Goal: Task Accomplishment & Management: Complete application form

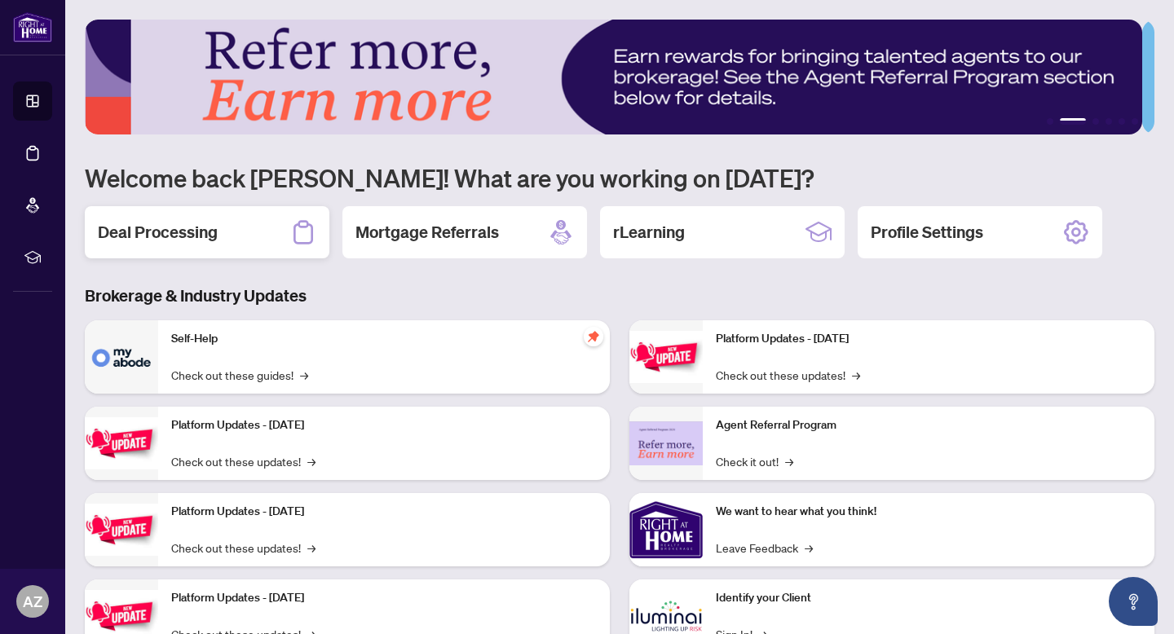
click at [179, 245] on div "Deal Processing" at bounding box center [207, 232] width 245 height 52
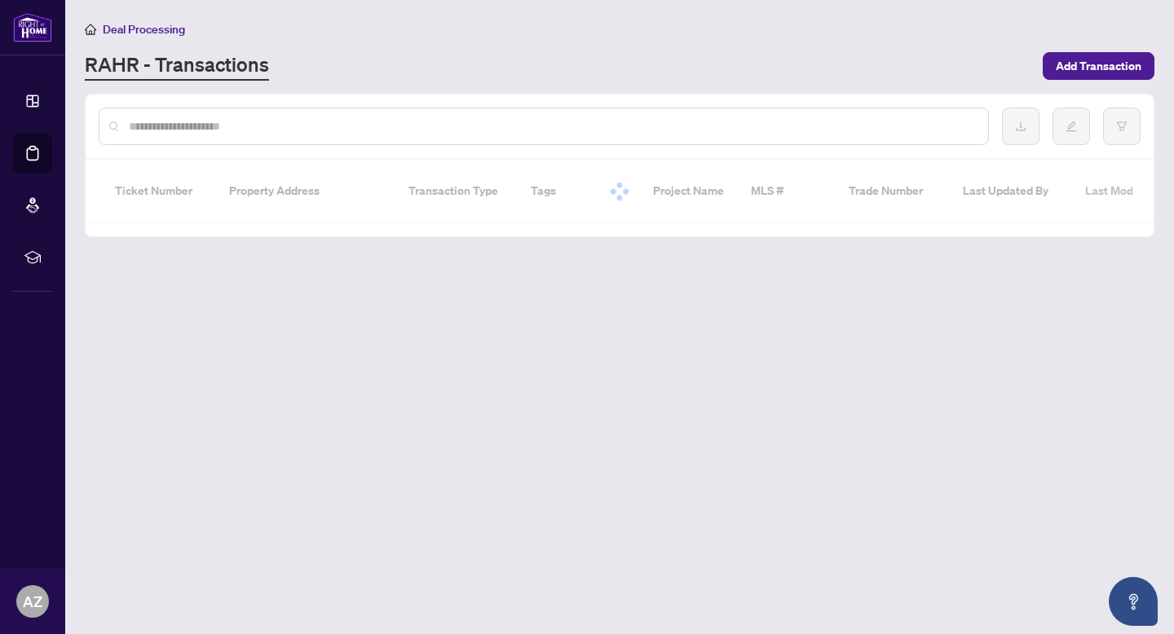
click at [162, 130] on input "text" at bounding box center [552, 126] width 846 height 18
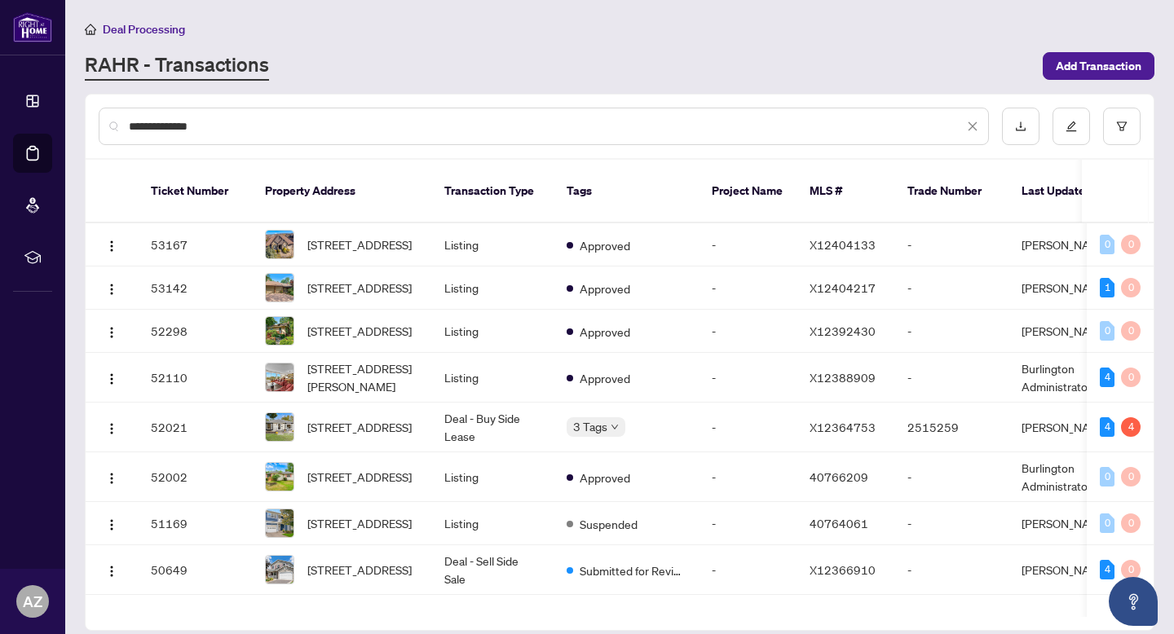
type input "**********"
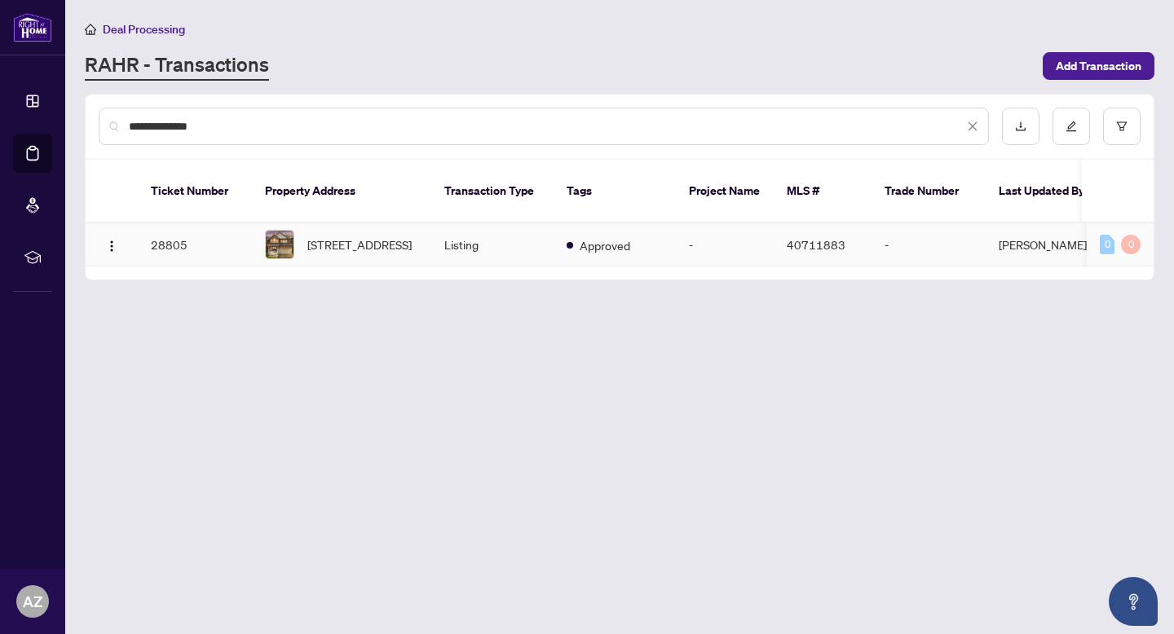
click at [510, 237] on td "Listing" at bounding box center [492, 244] width 122 height 43
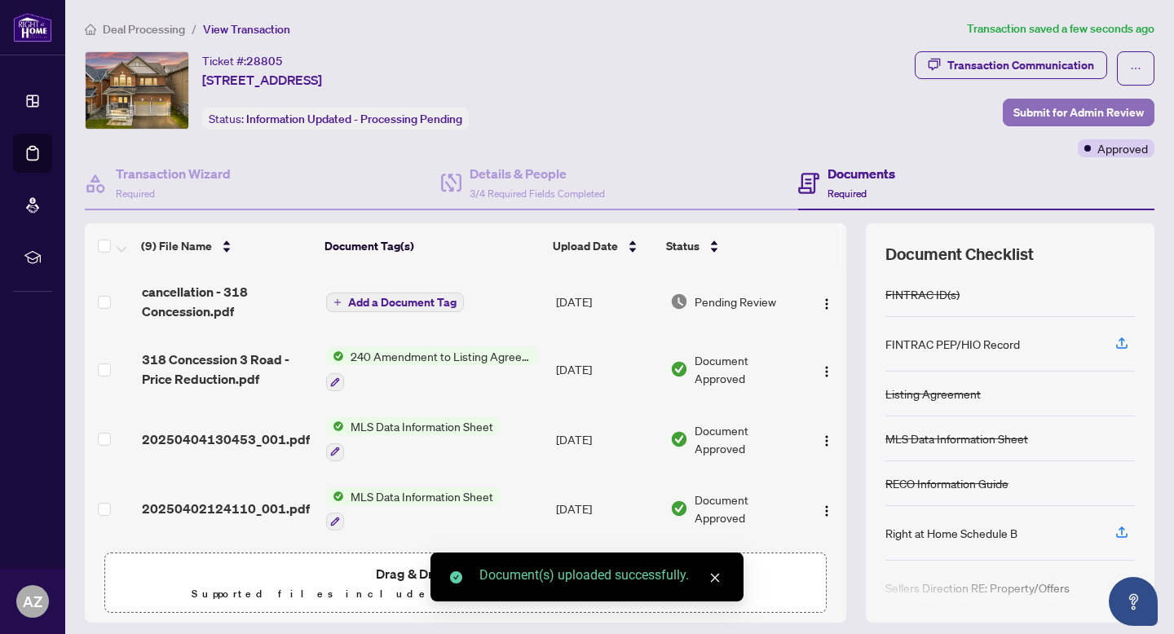
click at [1064, 106] on span "Submit for Admin Review" at bounding box center [1079, 112] width 130 height 26
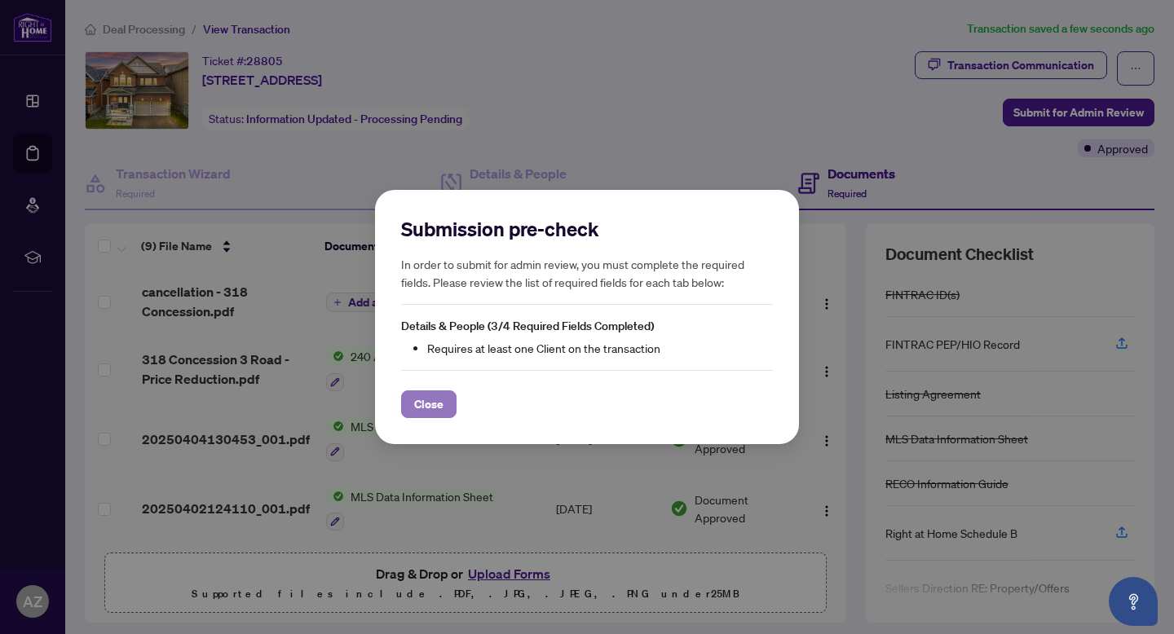
click at [435, 404] on span "Close" at bounding box center [428, 404] width 29 height 26
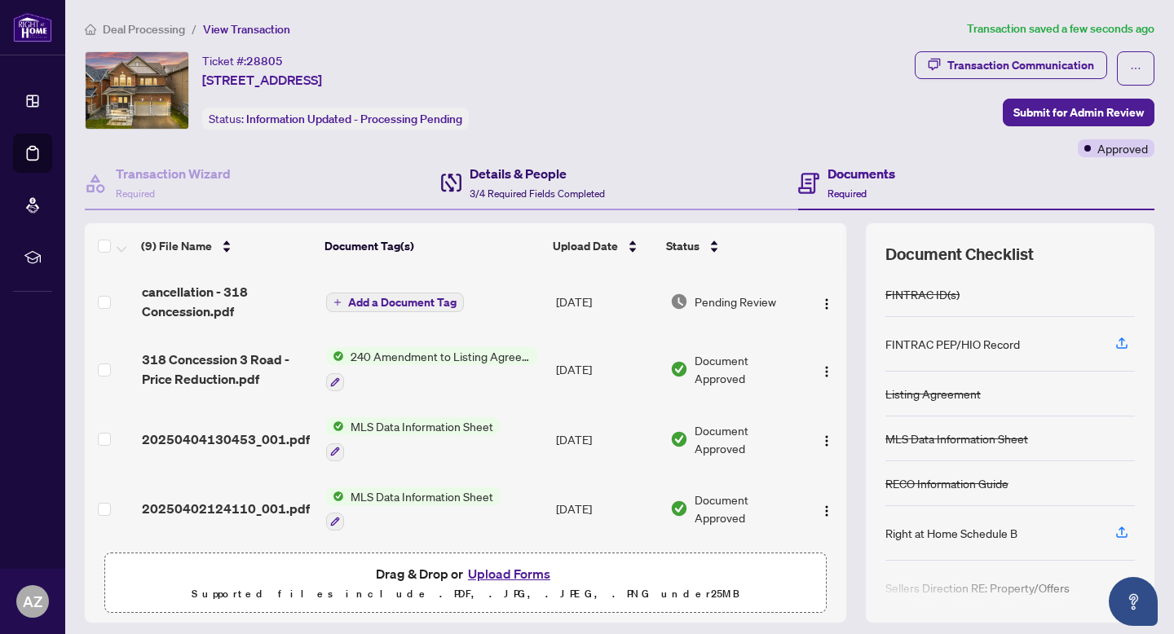
click at [497, 195] on span "3/4 Required Fields Completed" at bounding box center [537, 194] width 135 height 12
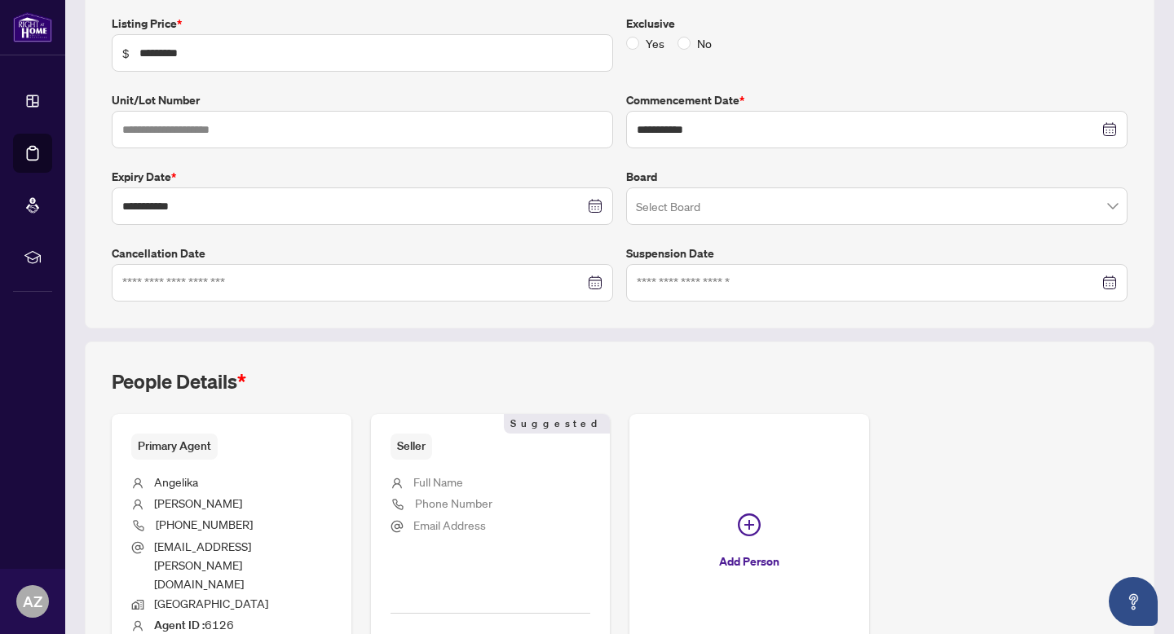
scroll to position [372, 0]
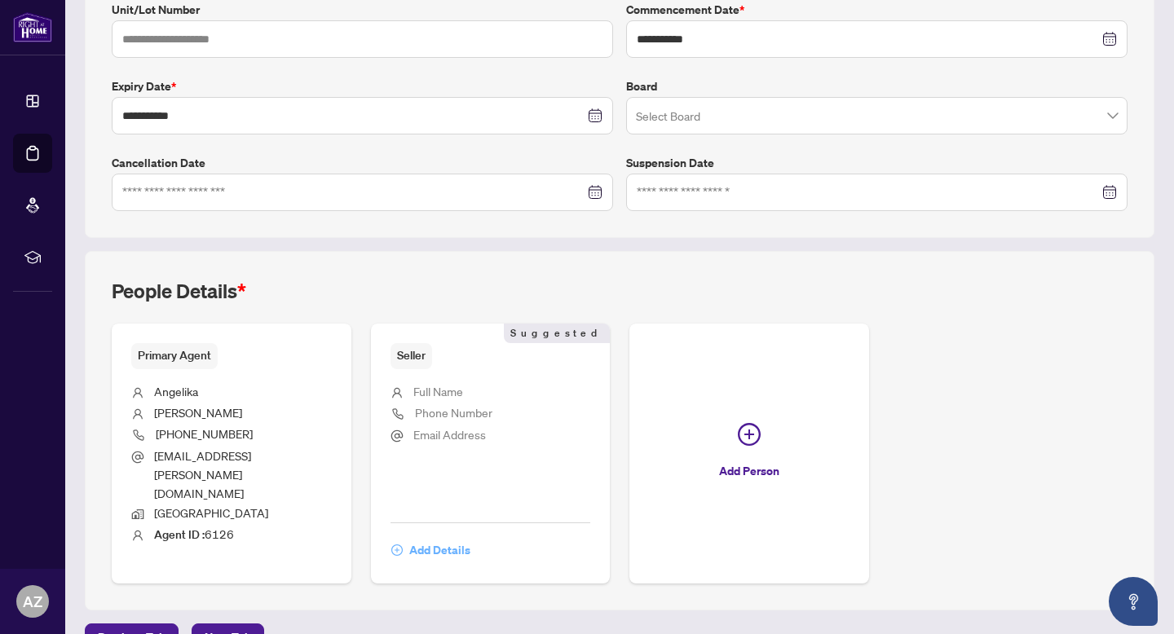
click at [444, 537] on span "Add Details" at bounding box center [439, 550] width 61 height 26
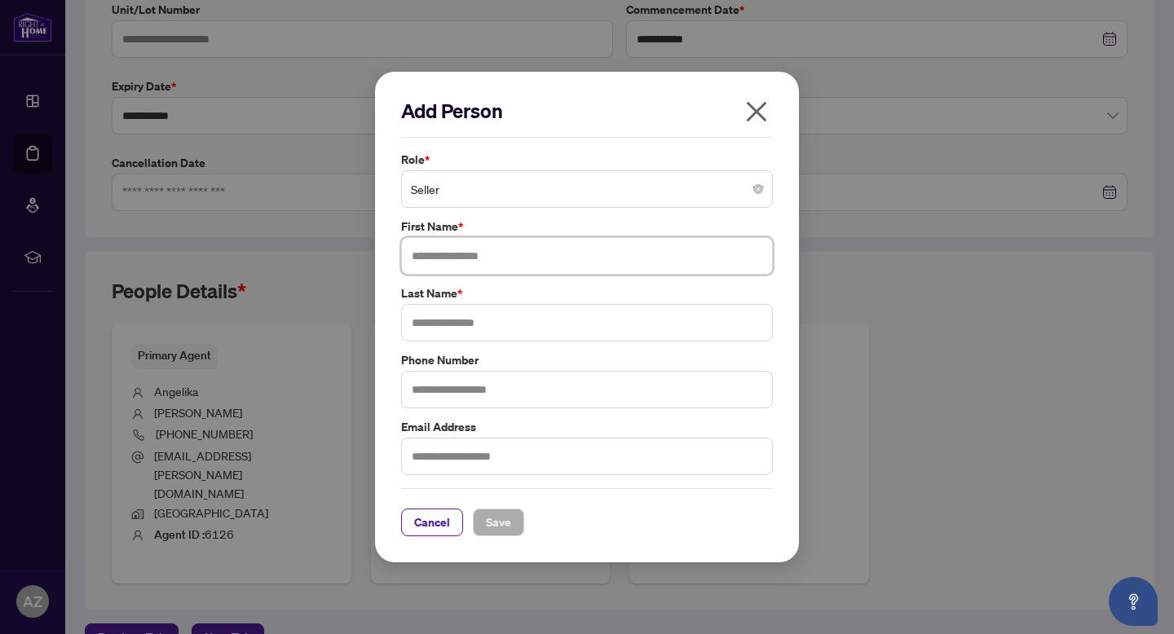
click at [440, 267] on input "text" at bounding box center [587, 256] width 372 height 38
type input "**********"
type input "******"
click at [492, 509] on button "Save" at bounding box center [498, 523] width 51 height 28
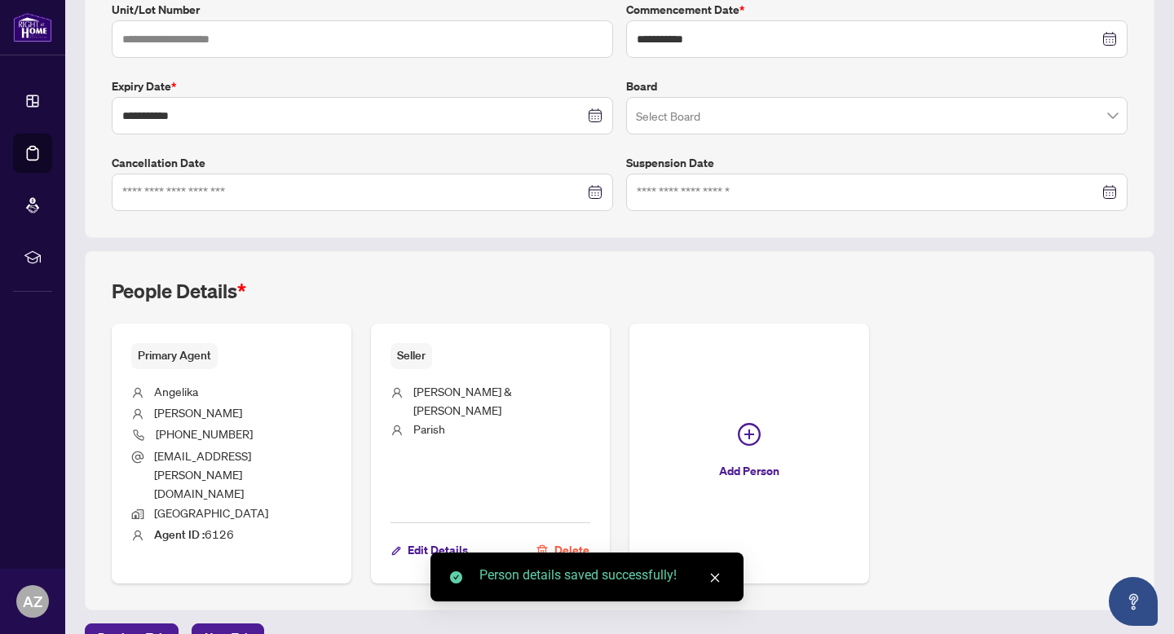
scroll to position [0, 0]
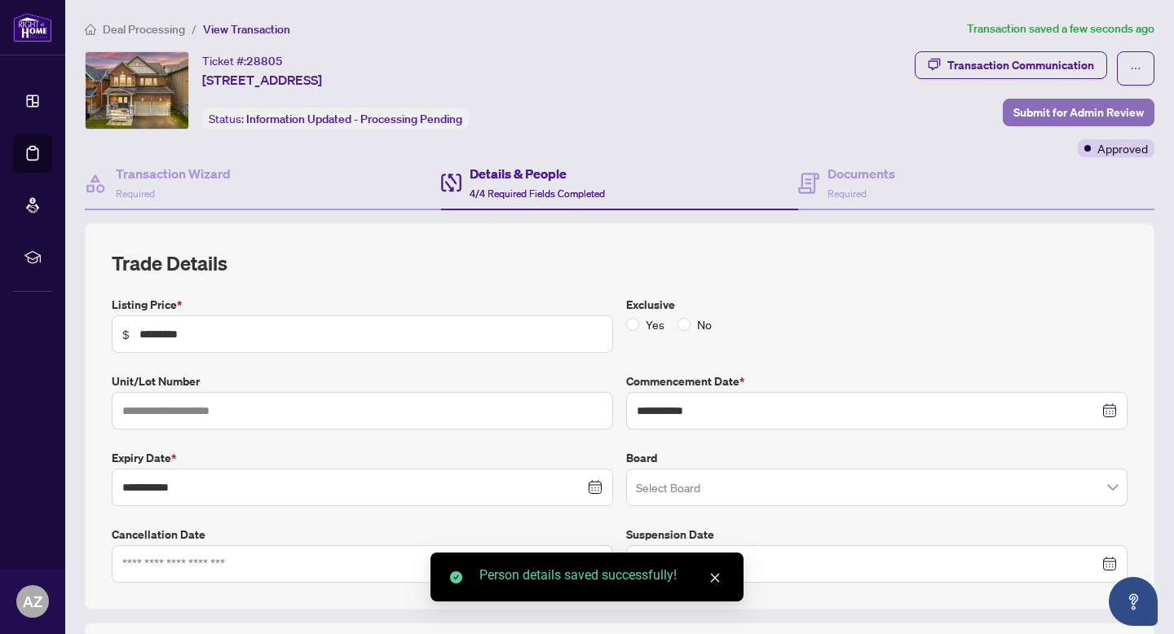
click at [1018, 121] on span "Submit for Admin Review" at bounding box center [1079, 112] width 130 height 26
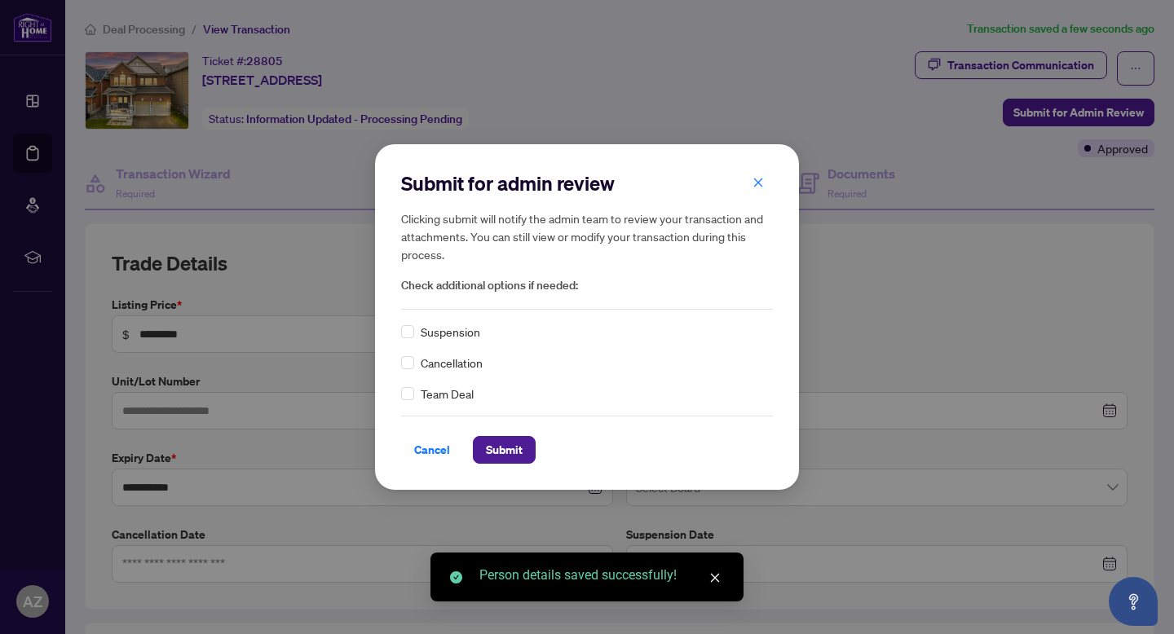
click at [414, 368] on div "Cancellation" at bounding box center [587, 363] width 372 height 18
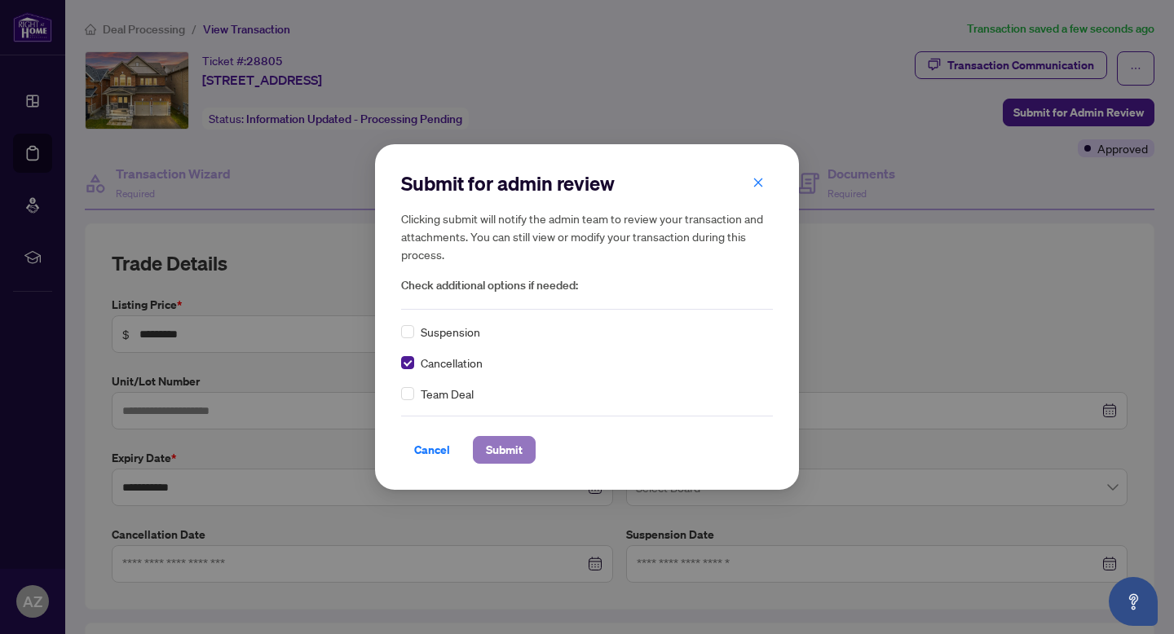
click at [522, 444] on span "Submit" at bounding box center [504, 450] width 37 height 26
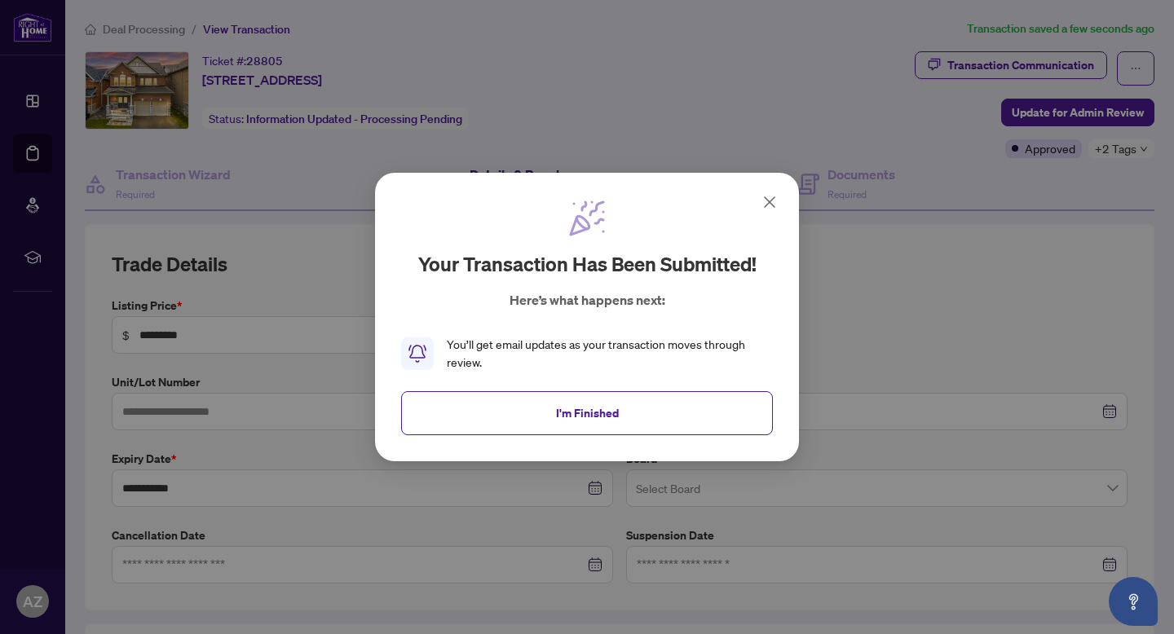
click at [771, 202] on icon at bounding box center [770, 202] width 10 height 10
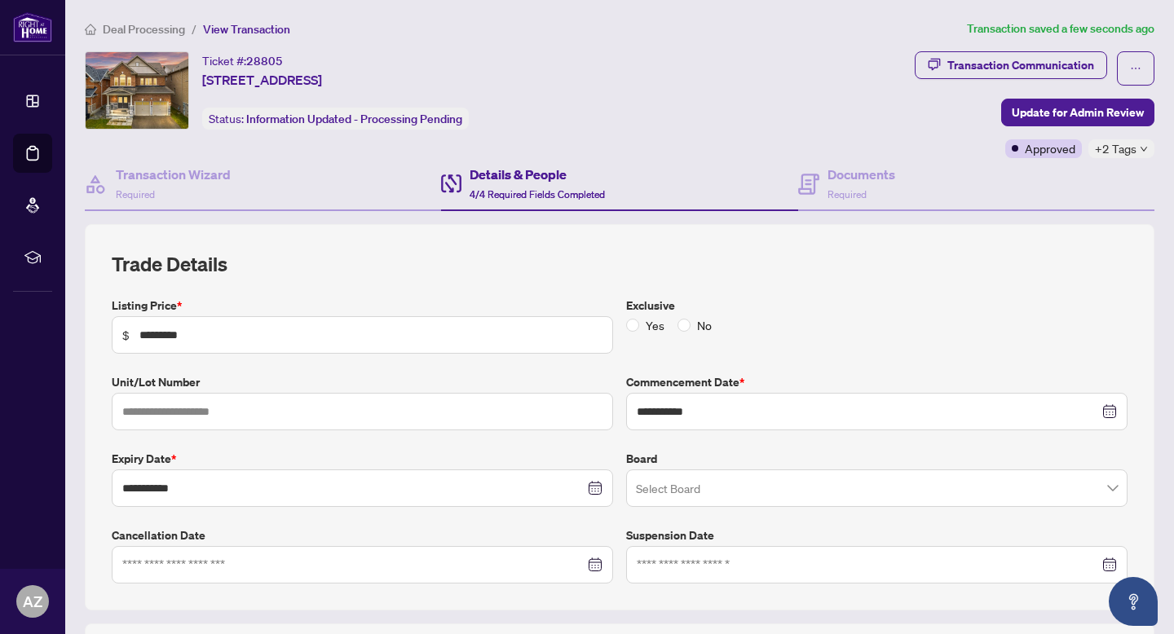
click at [536, 187] on div "Details & People 4/4 Required Fields Completed" at bounding box center [537, 184] width 135 height 38
click at [248, 165] on div "Transaction Wizard Required" at bounding box center [263, 184] width 356 height 53
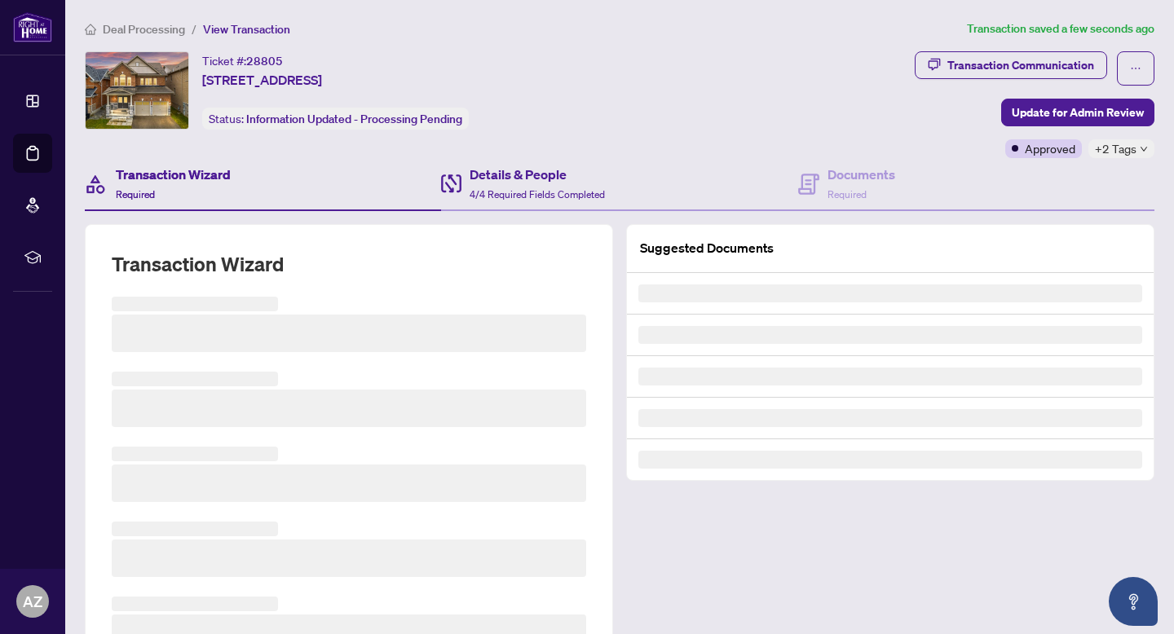
click at [785, 183] on div "Details & People 4/4 Required Fields Completed" at bounding box center [619, 184] width 356 height 53
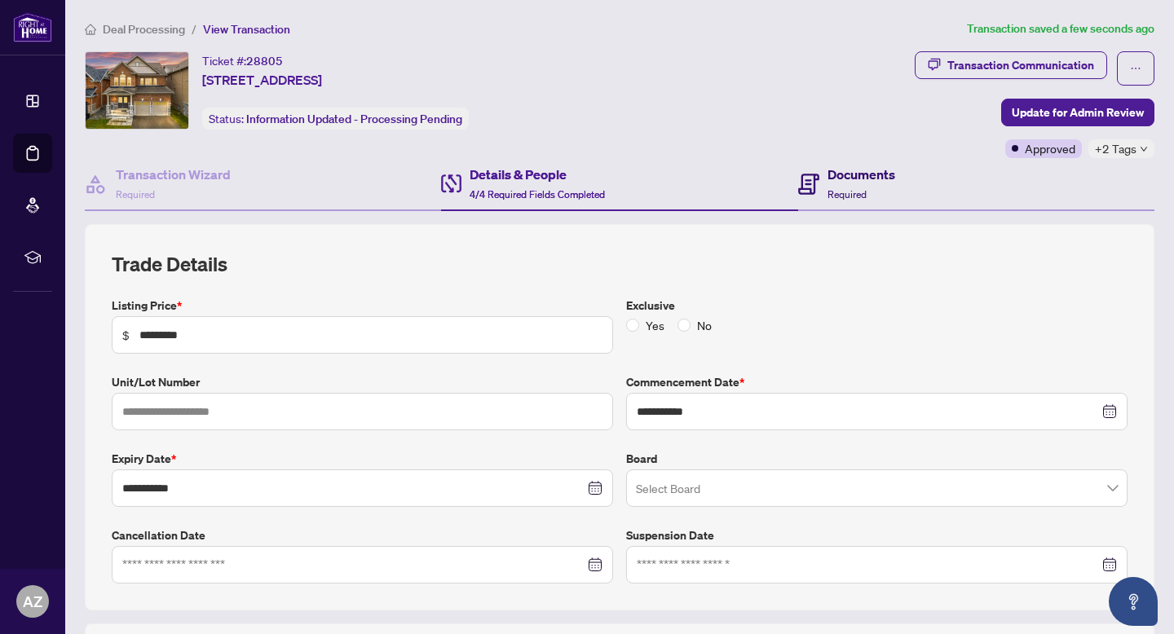
click at [830, 171] on h4 "Documents" at bounding box center [862, 175] width 68 height 20
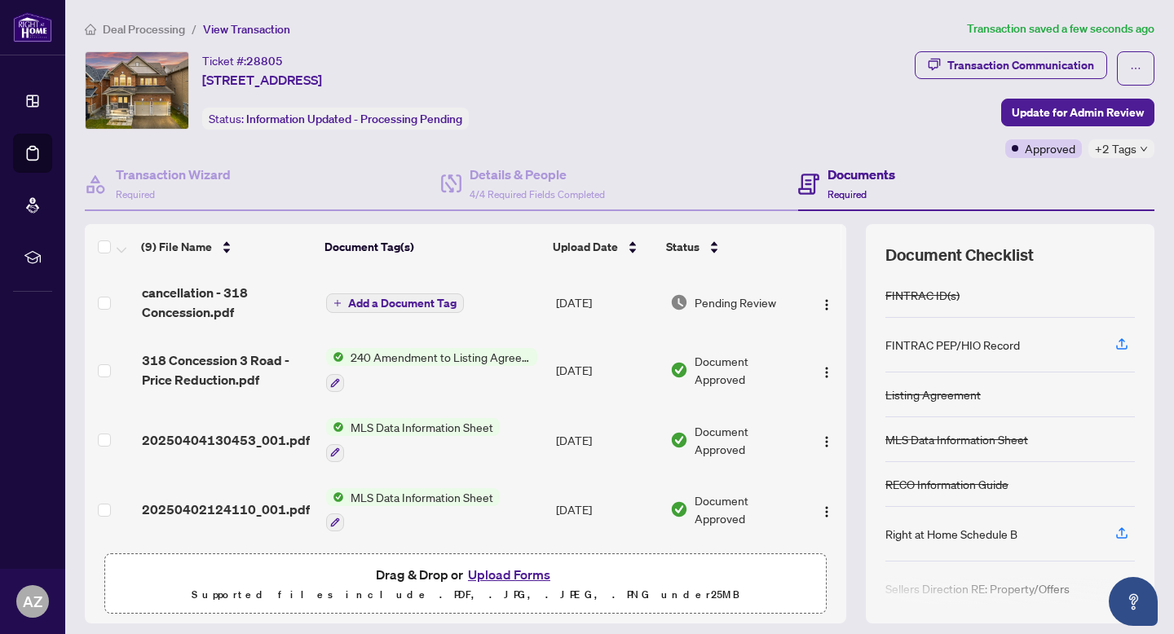
click at [123, 29] on span "Deal Processing" at bounding box center [144, 29] width 82 height 15
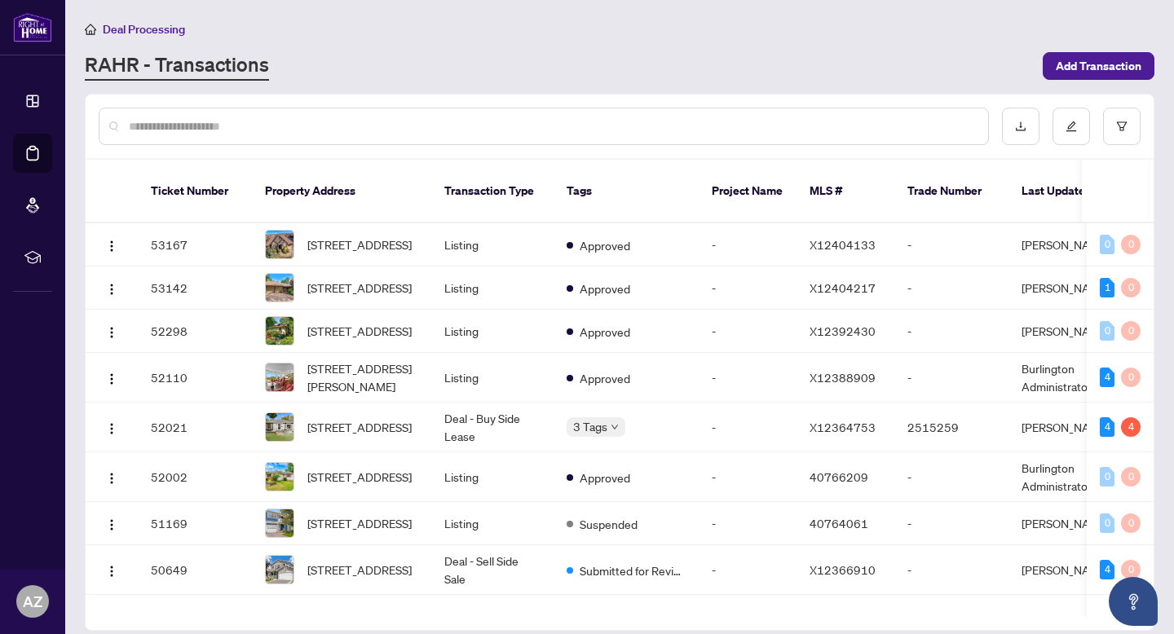
click at [316, 131] on input "text" at bounding box center [552, 126] width 846 height 18
type input "**********"
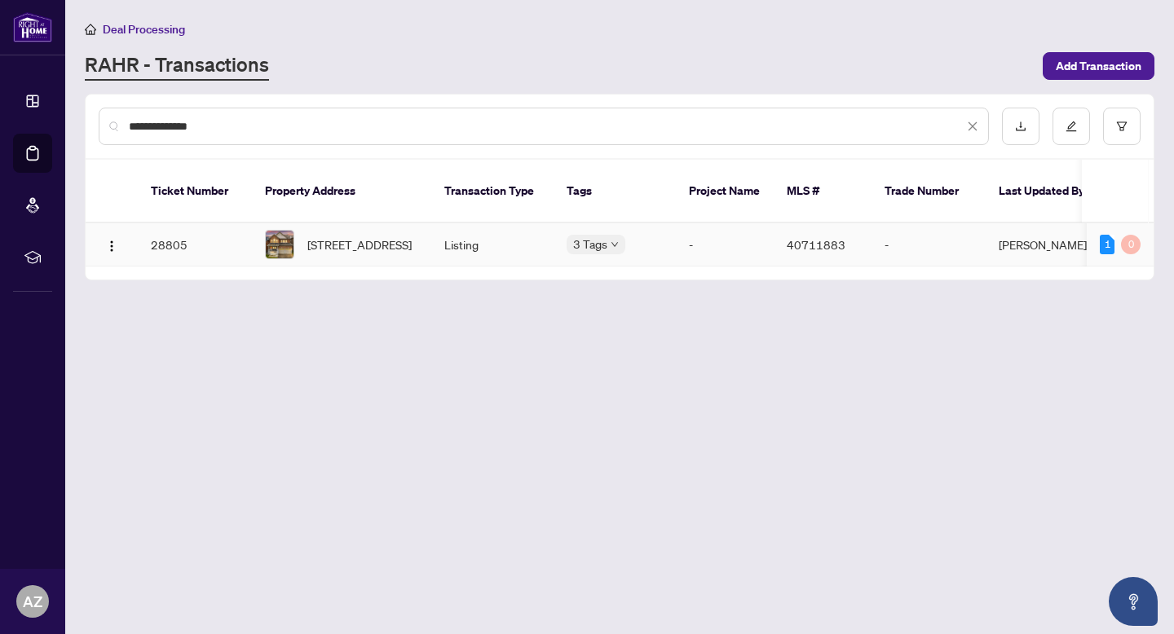
click at [521, 223] on td "Listing" at bounding box center [492, 244] width 122 height 43
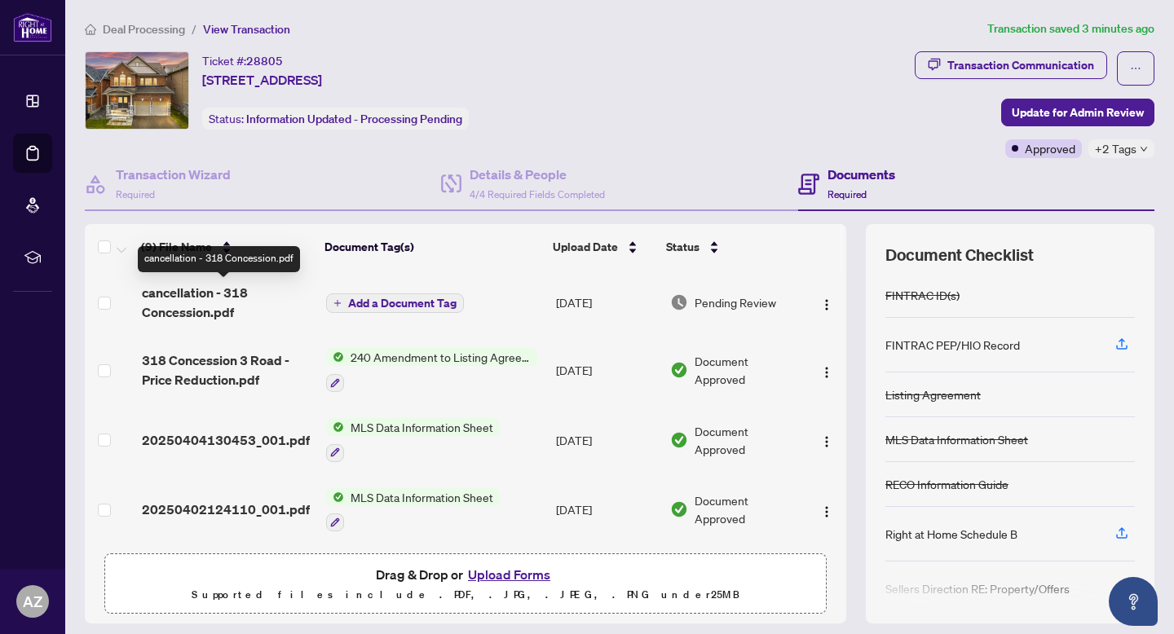
click at [223, 289] on span "cancellation - 318 Concession.pdf" at bounding box center [227, 302] width 171 height 39
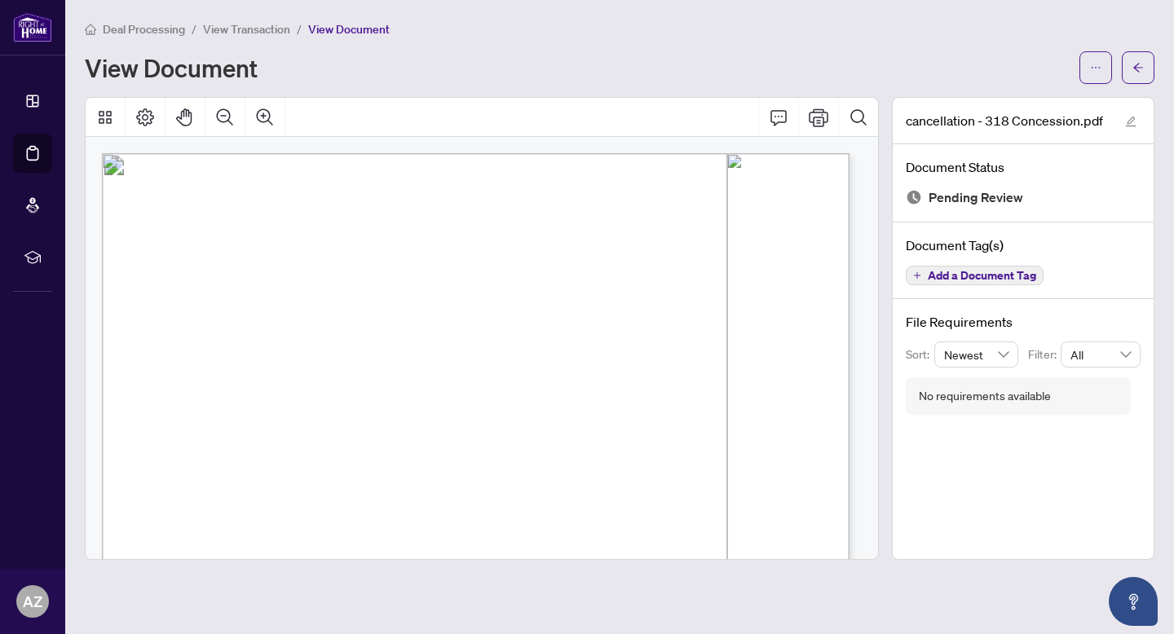
drag, startPoint x: 457, startPoint y: 391, endPoint x: 397, endPoint y: 391, distance: 60.3
click at [397, 391] on span "40711883 / X12054822" at bounding box center [378, 389] width 97 height 14
